Goal: Consume media (video, audio): Consume media (video, audio)

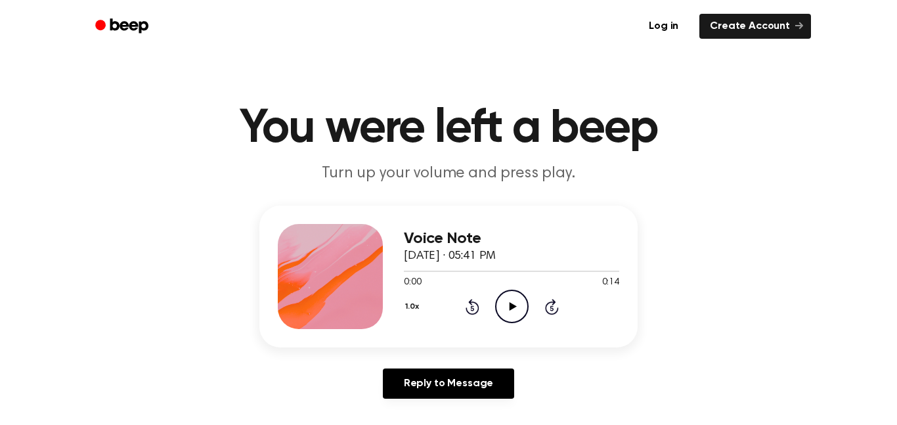
click at [500, 307] on icon "Play Audio" at bounding box center [511, 306] width 33 height 33
click at [511, 306] on icon at bounding box center [512, 306] width 7 height 9
click at [522, 306] on icon "Play Audio" at bounding box center [511, 306] width 33 height 33
click at [515, 299] on icon "Play Audio" at bounding box center [511, 306] width 33 height 33
click at [508, 316] on icon "Play Audio" at bounding box center [511, 306] width 33 height 33
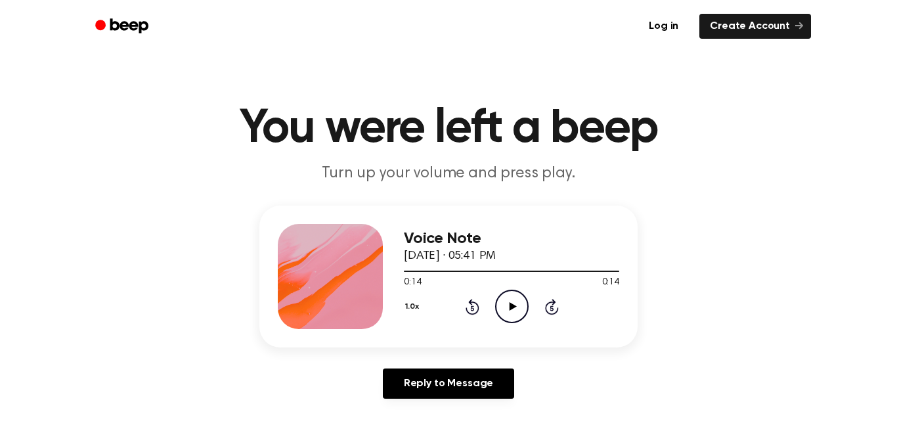
click at [515, 308] on icon "Play Audio" at bounding box center [511, 306] width 33 height 33
click at [527, 303] on circle at bounding box center [512, 306] width 32 height 32
click at [519, 292] on circle at bounding box center [512, 306] width 32 height 32
click at [0, 266] on main "You were left a beep Turn up your volume and press play. Voice Note [DATE] · 05…" at bounding box center [448, 405] width 897 height 810
click at [514, 318] on icon "Play Audio" at bounding box center [511, 306] width 33 height 33
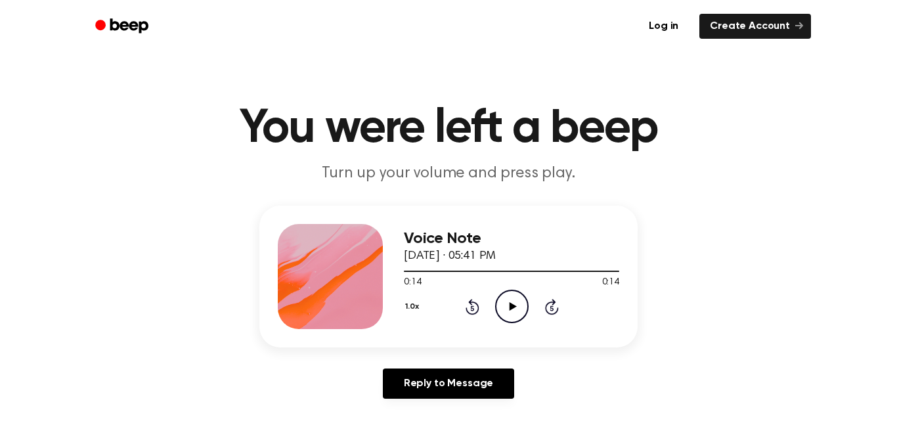
click at [522, 321] on icon "Play Audio" at bounding box center [511, 306] width 33 height 33
click at [507, 309] on icon "Play Audio" at bounding box center [511, 306] width 33 height 33
click at [507, 308] on icon "Play Audio" at bounding box center [511, 306] width 33 height 33
click at [518, 315] on icon "Play Audio" at bounding box center [511, 306] width 33 height 33
click at [512, 304] on icon at bounding box center [512, 306] width 7 height 9
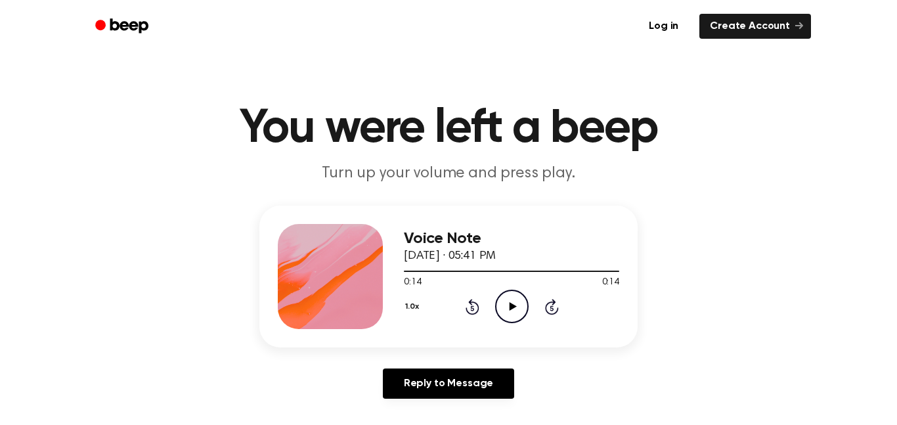
click at [512, 304] on icon at bounding box center [512, 306] width 7 height 9
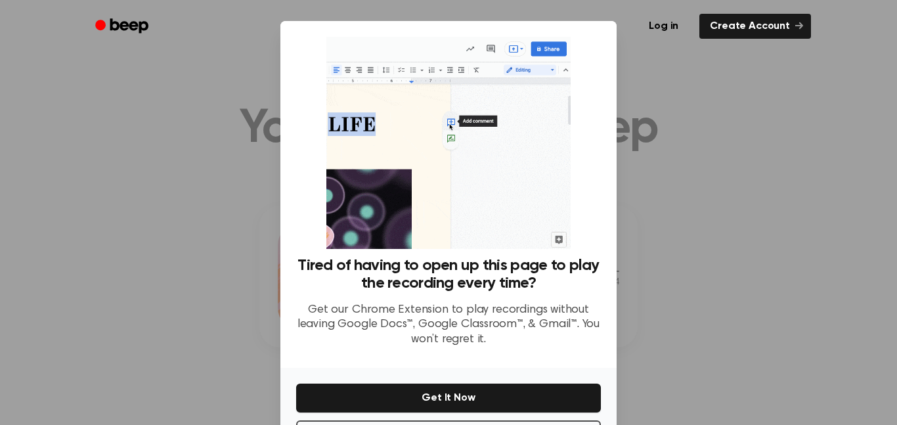
click at [745, 224] on div at bounding box center [448, 212] width 897 height 425
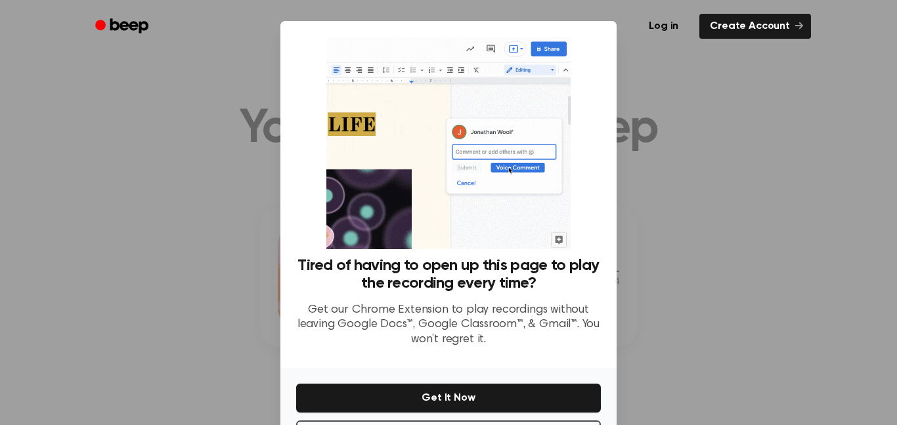
click at [745, 224] on div at bounding box center [448, 212] width 897 height 425
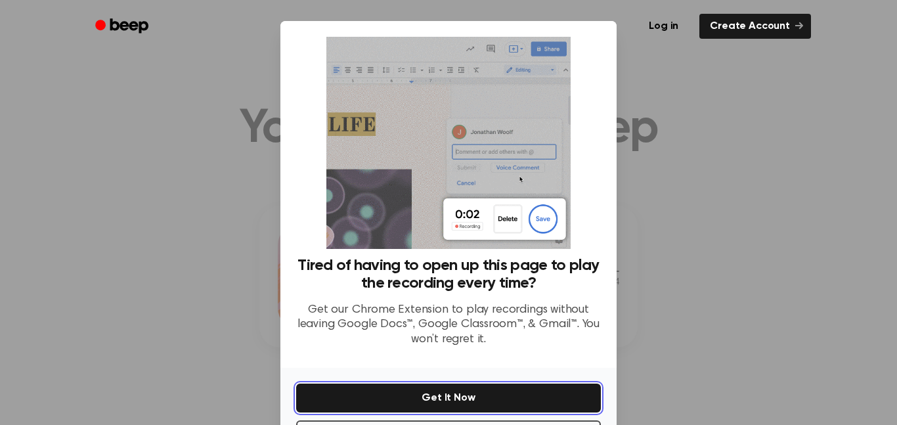
click at [533, 402] on button "Get It Now" at bounding box center [448, 397] width 305 height 29
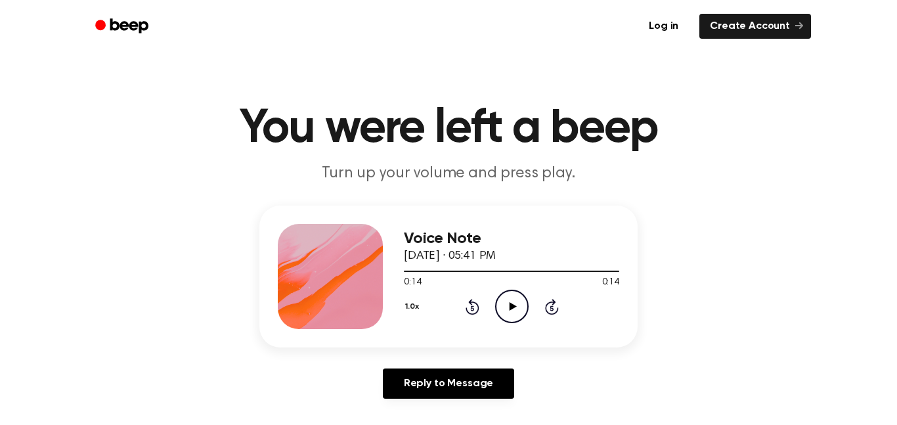
click at [510, 319] on icon "Play Audio" at bounding box center [511, 306] width 33 height 33
click at [507, 311] on icon "Play Audio" at bounding box center [511, 306] width 33 height 33
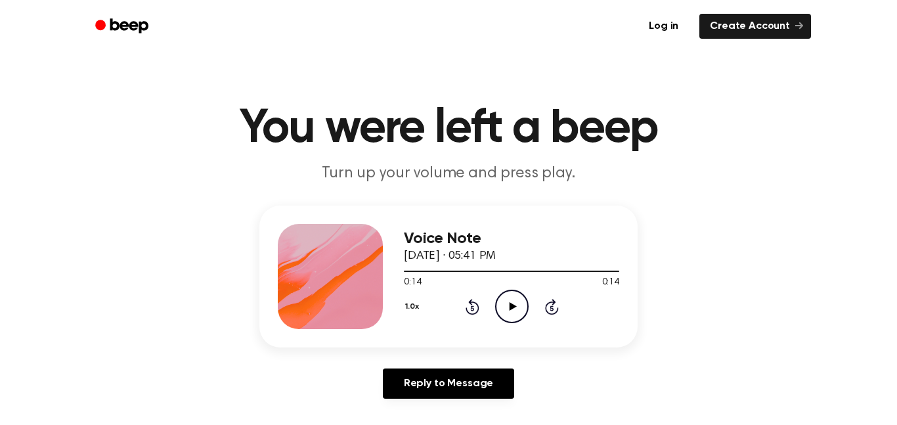
click at [507, 311] on icon "Play Audio" at bounding box center [511, 306] width 33 height 33
click at [506, 298] on icon "Play Audio" at bounding box center [511, 306] width 33 height 33
click at [510, 309] on icon at bounding box center [512, 306] width 7 height 9
click at [508, 314] on icon "Play Audio" at bounding box center [511, 306] width 33 height 33
click at [521, 307] on icon "Play Audio" at bounding box center [511, 306] width 33 height 33
